Goal: Task Accomplishment & Management: Complete application form

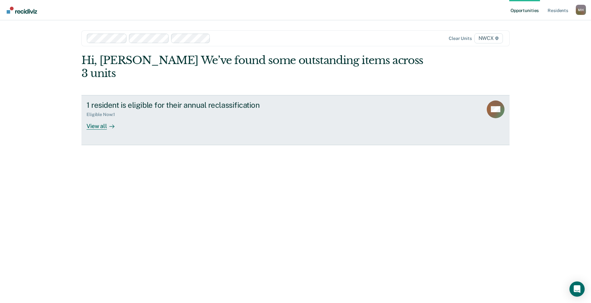
click at [100, 117] on div "View all" at bounding box center [103, 123] width 35 height 12
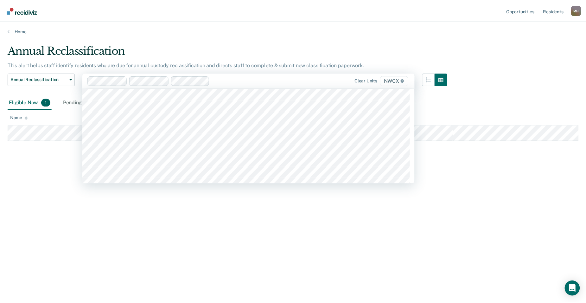
scroll to position [792, 0]
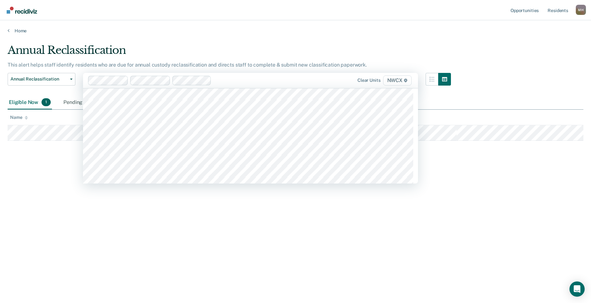
click at [116, 210] on div "Annual Reclassification This alert helps staff identify residents who are due f…" at bounding box center [296, 150] width 576 height 212
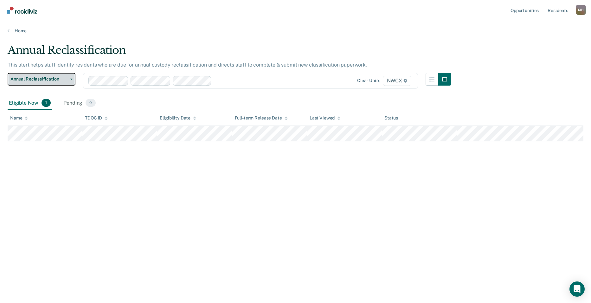
click at [67, 80] on span "Annual Reclassification" at bounding box center [38, 78] width 57 height 5
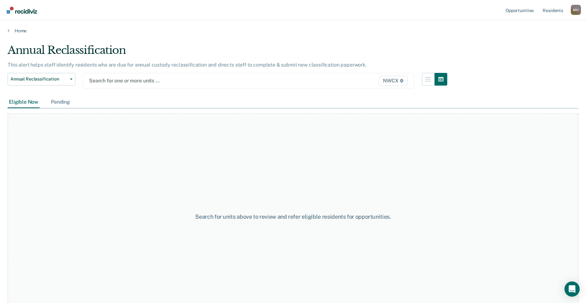
click at [57, 102] on div "Pending" at bounding box center [61, 102] width 22 height 12
click at [96, 80] on div at bounding box center [200, 80] width 223 height 7
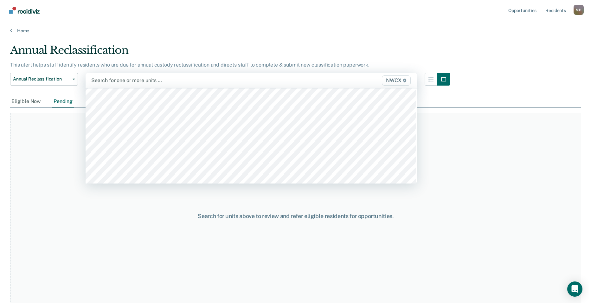
scroll to position [2440, 0]
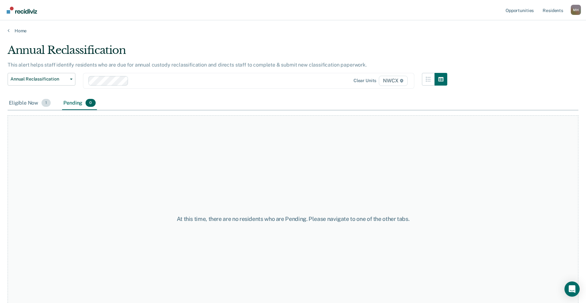
click at [30, 103] on div "Eligible Now 1" at bounding box center [30, 103] width 44 height 14
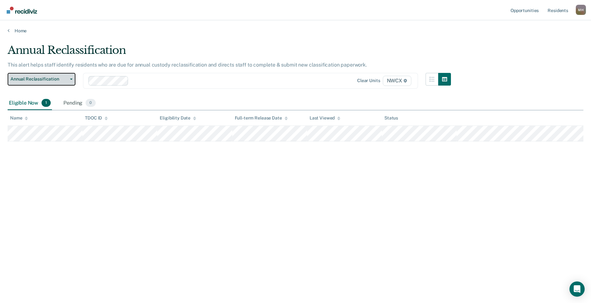
click at [45, 80] on span "Annual Reclassification" at bounding box center [38, 78] width 57 height 5
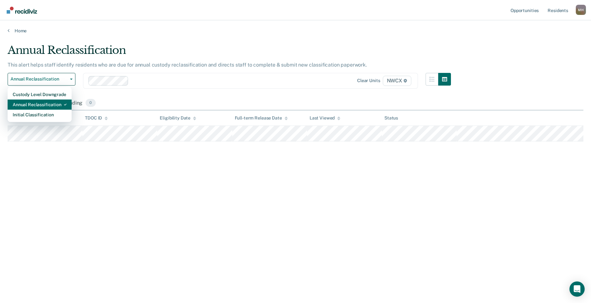
click at [50, 106] on div "Annual Reclassification" at bounding box center [40, 104] width 54 height 10
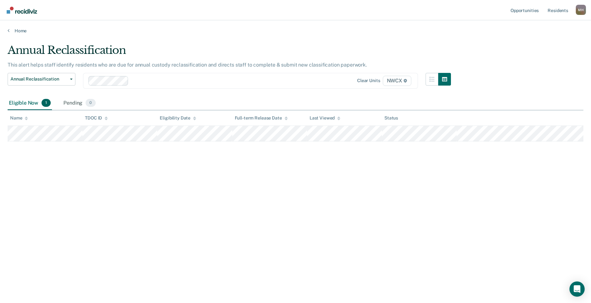
click at [89, 201] on div "Annual Reclassification This alert helps staff identify residents who are due f…" at bounding box center [296, 150] width 576 height 212
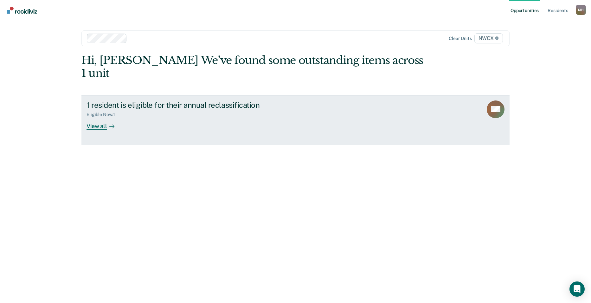
click at [107, 122] on div at bounding box center [111, 125] width 8 height 7
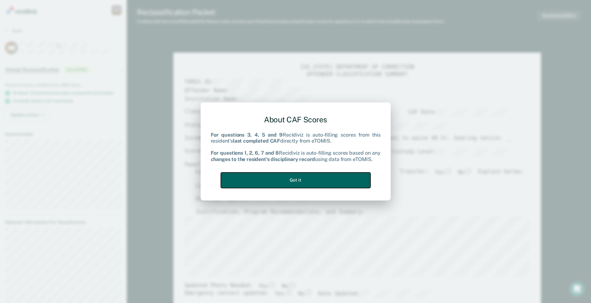
click at [316, 183] on button "Got it" at bounding box center [296, 180] width 150 height 16
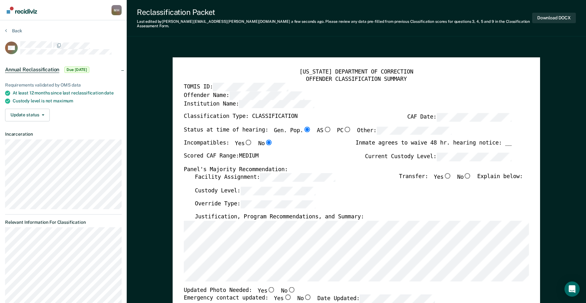
click at [470, 173] on input "No" at bounding box center [468, 176] width 8 height 6
type textarea "x"
radio input "true"
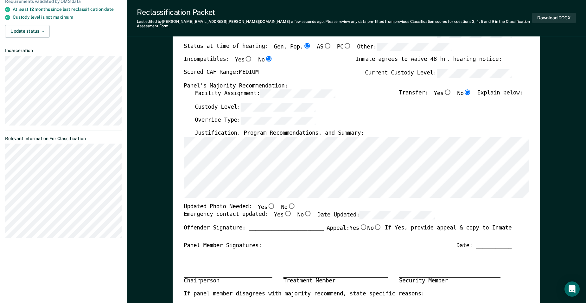
scroll to position [95, 0]
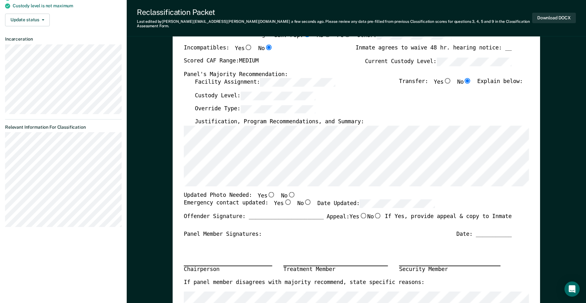
click at [288, 192] on input "No" at bounding box center [292, 195] width 8 height 6
type textarea "x"
radio input "true"
click at [284, 199] on input "Yes" at bounding box center [288, 202] width 8 height 6
type textarea "x"
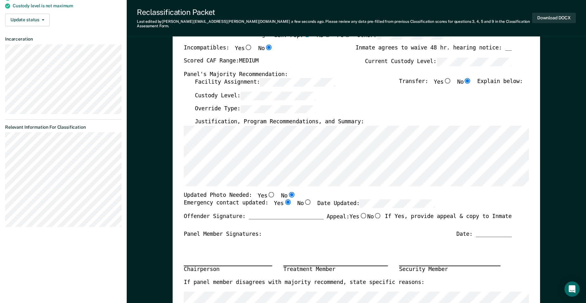
radio input "true"
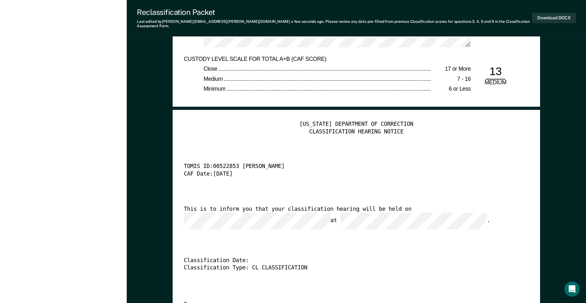
scroll to position [1426, 0]
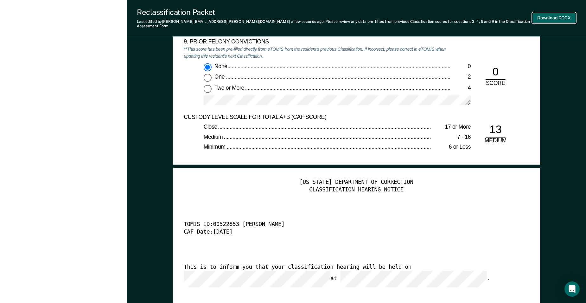
click at [548, 16] on button "Download DOCX" at bounding box center [554, 18] width 44 height 10
type textarea "x"
